Goal: Find specific page/section: Find specific page/section

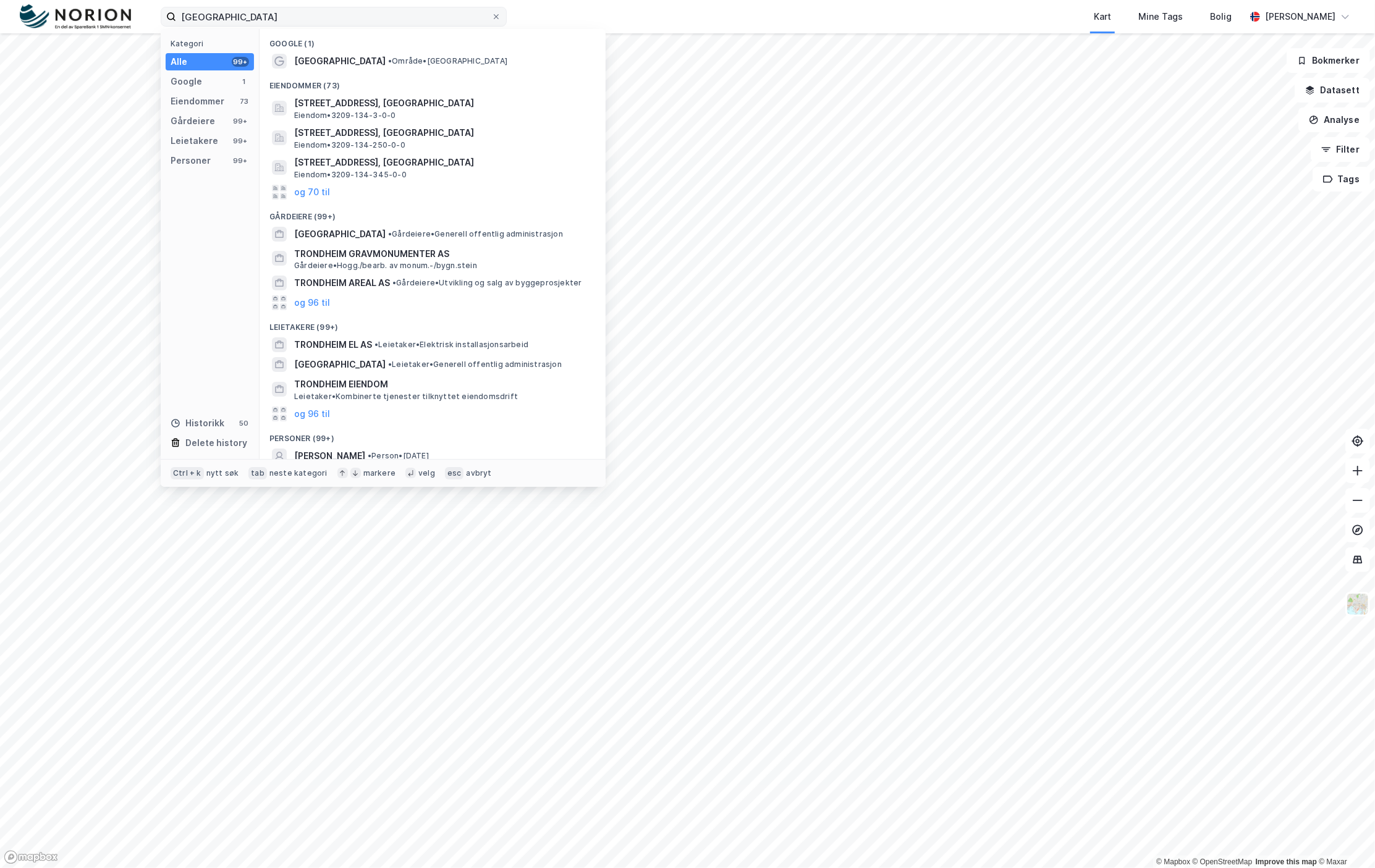
click at [348, 13] on input "[GEOGRAPHIC_DATA]" at bounding box center [334, 17] width 315 height 18
type input "oppdal"
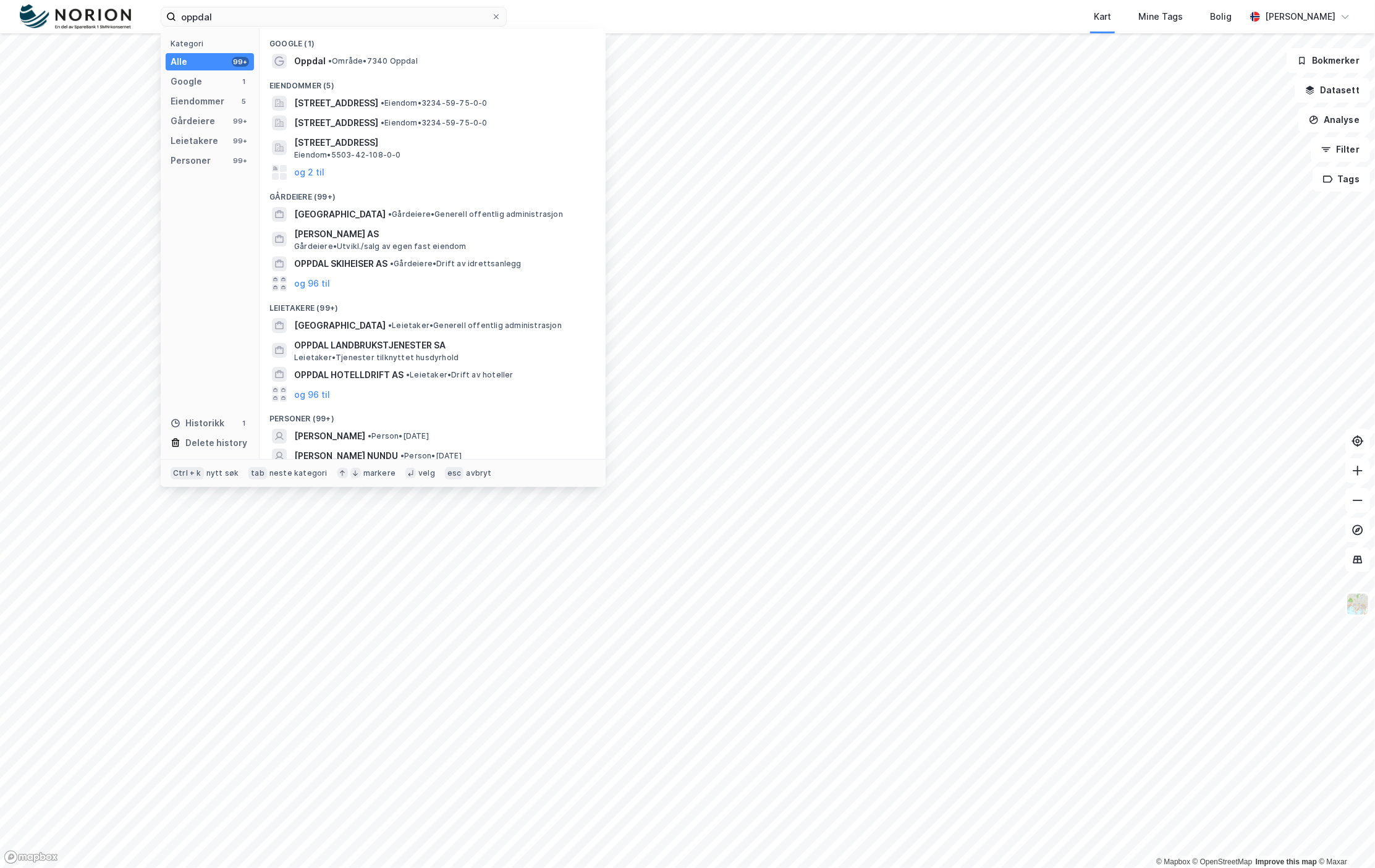
click at [357, 48] on div "Google (1)" at bounding box center [433, 40] width 346 height 22
click at [357, 51] on div "Oppdal • Område • 7340 Oppdal" at bounding box center [432, 60] width 326 height 19
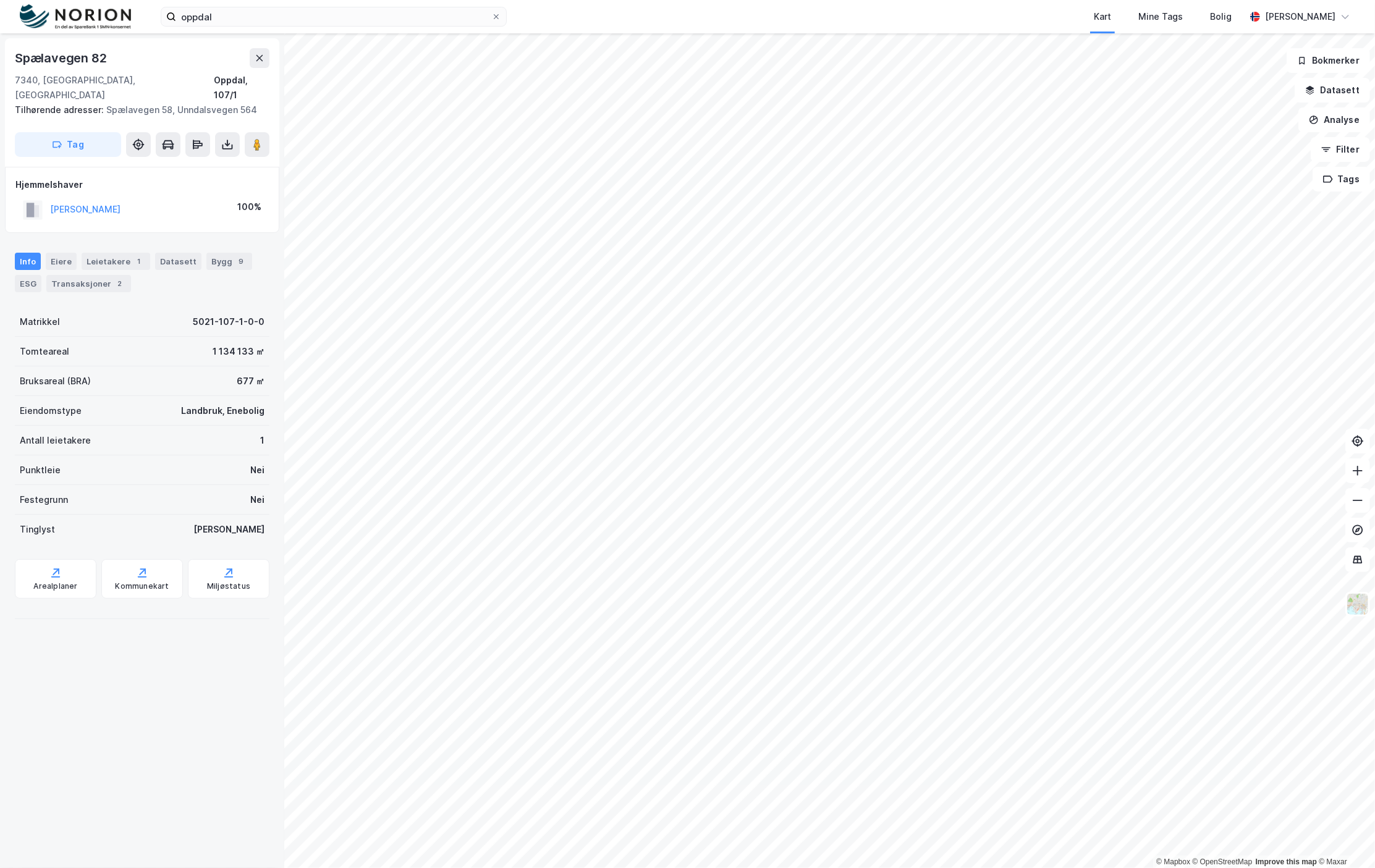
click at [251, 372] on div "© Mapbox © OpenStreetMap Improve this map © Maxar Spælavegen 82 7340, Oppdal, […" at bounding box center [687, 450] width 1375 height 835
click at [253, 305] on div "© Mapbox © OpenStreetMap Improve this map © Maxar Spælavegen 82 7340, Oppdal, […" at bounding box center [687, 450] width 1375 height 835
